Goal: Navigation & Orientation: Find specific page/section

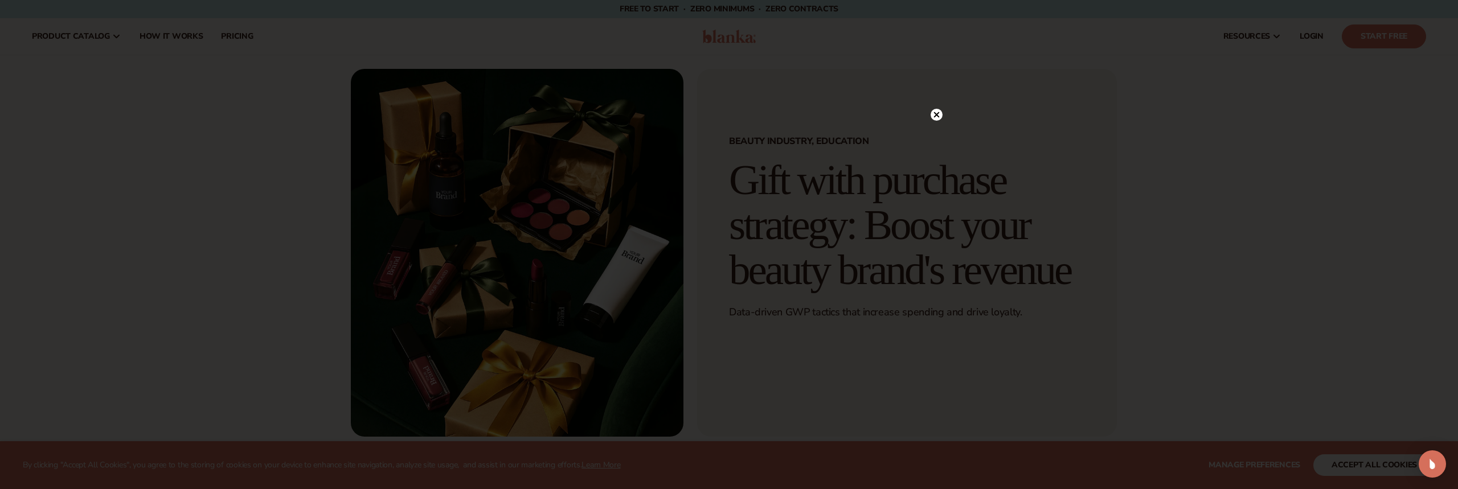
click at [937, 116] on icon at bounding box center [937, 115] width 6 height 6
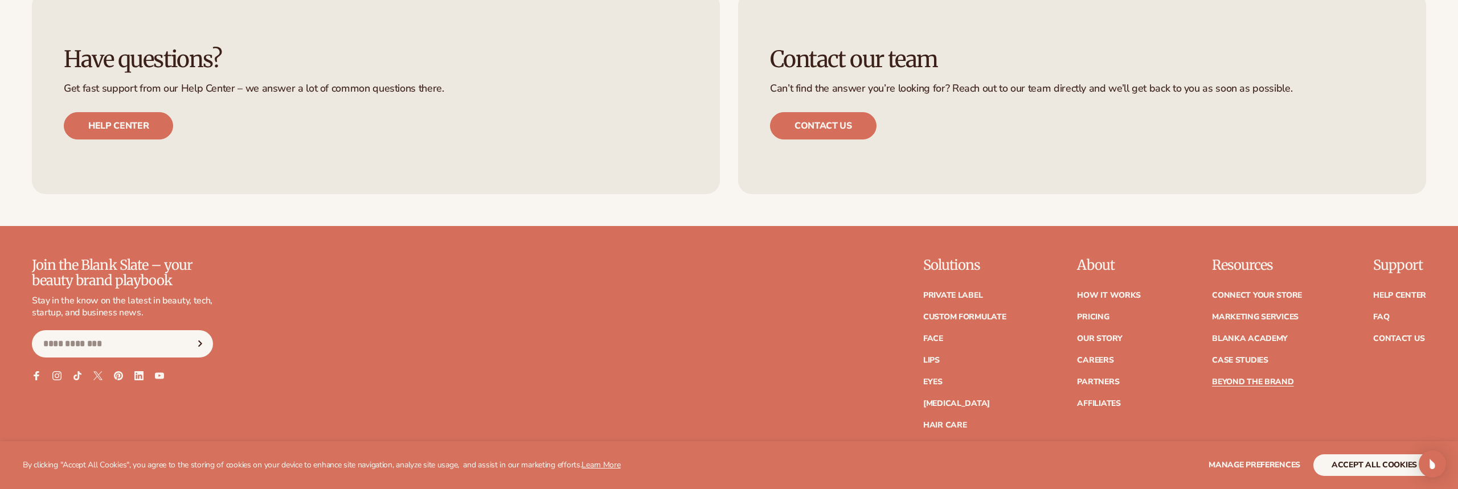
scroll to position [4426, 0]
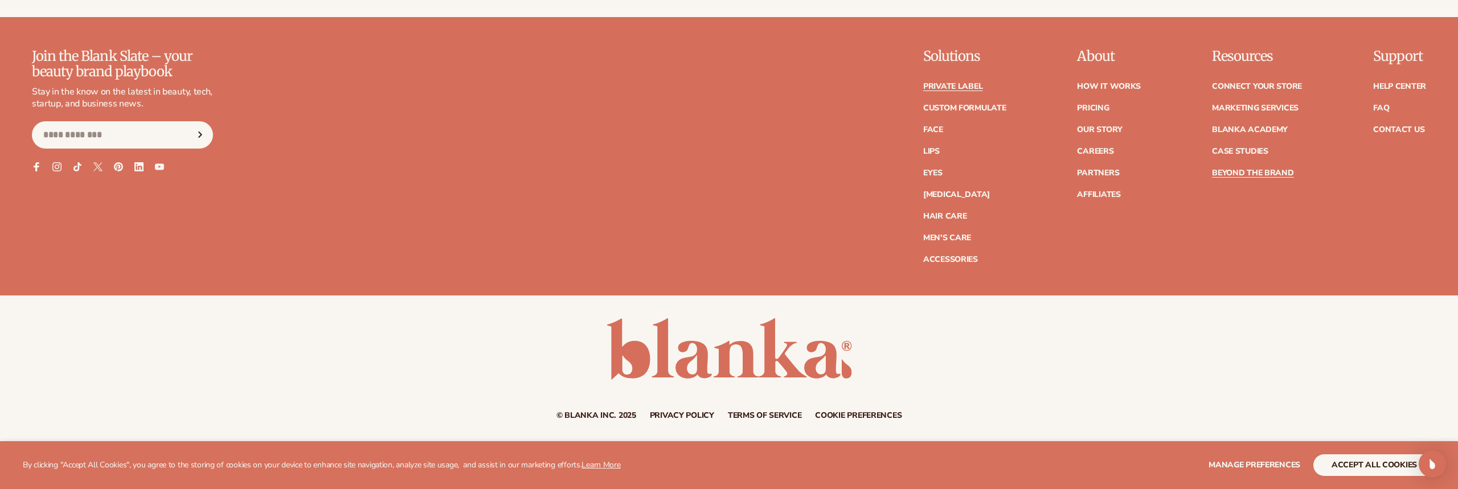
click at [949, 85] on link "Private label" at bounding box center [952, 87] width 59 height 8
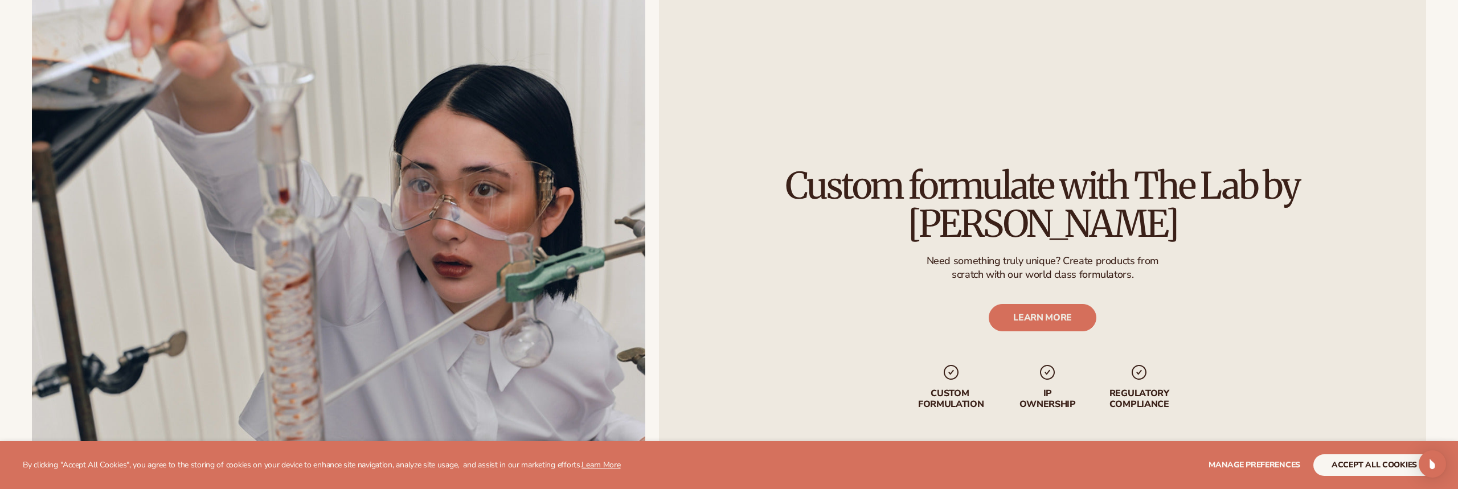
scroll to position [1720, 0]
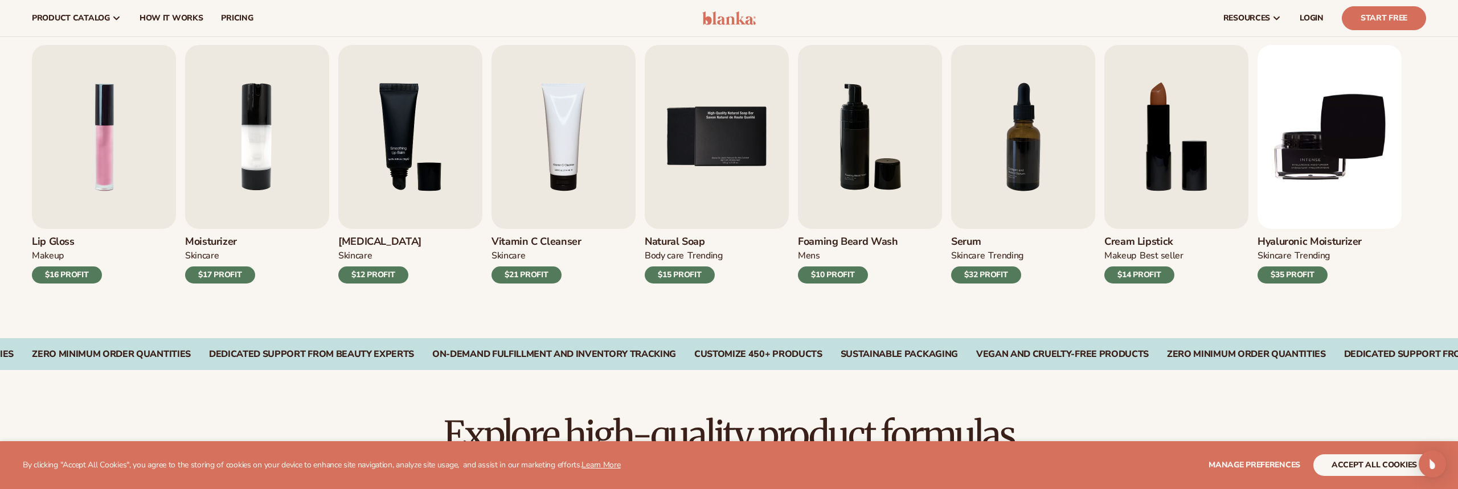
scroll to position [244, 0]
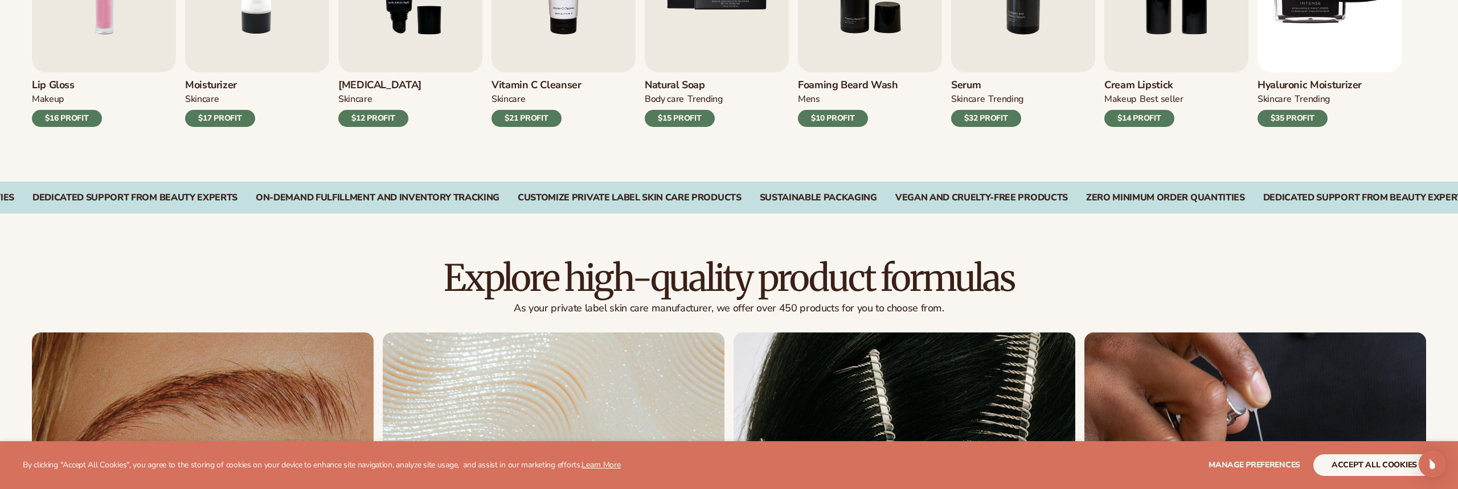
scroll to position [815, 0]
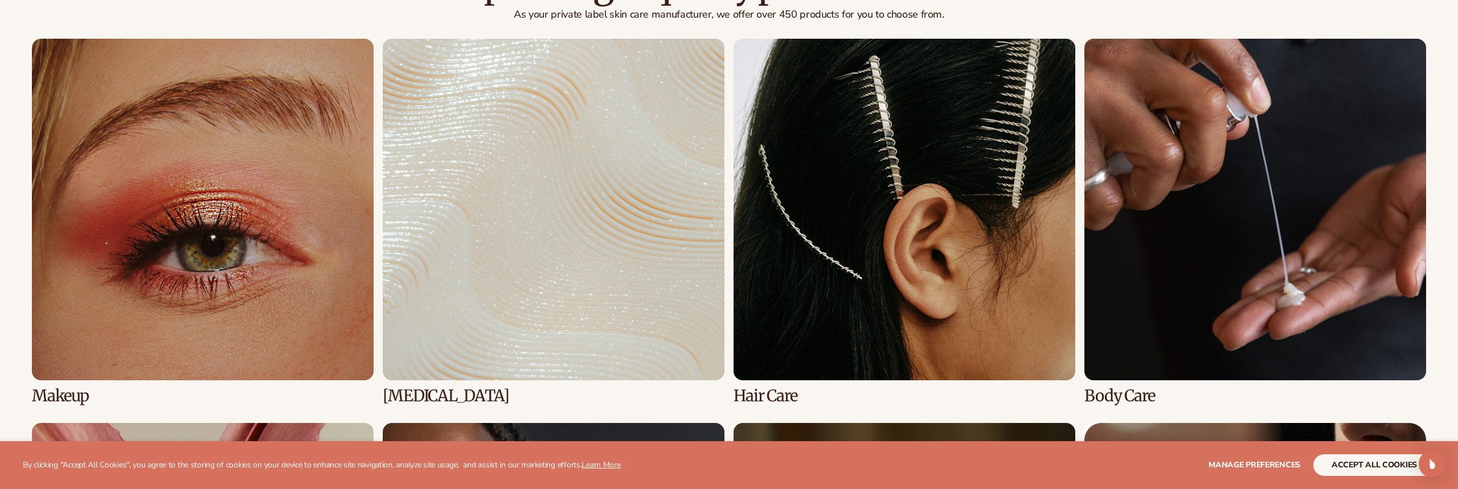
click at [537, 214] on link "2 / 8" at bounding box center [554, 222] width 342 height 366
